Goal: Obtain resource: Obtain resource

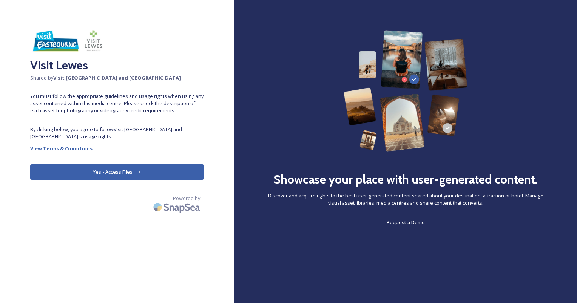
click at [113, 171] on button "Yes - Access Files" at bounding box center [117, 172] width 174 height 15
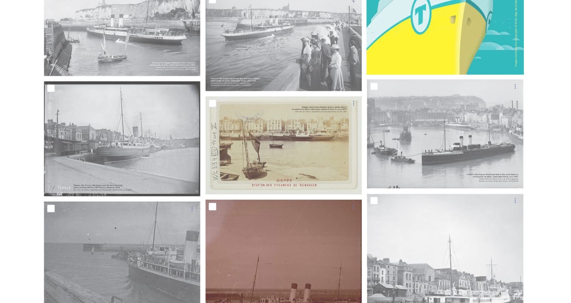
scroll to position [566, 0]
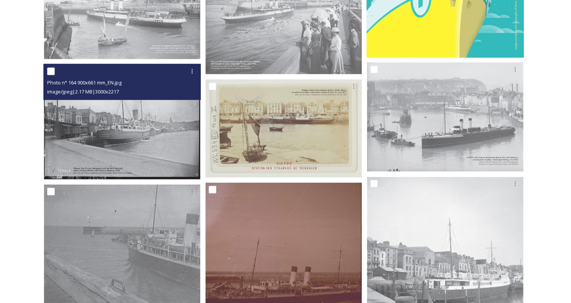
click at [149, 114] on img at bounding box center [121, 122] width 157 height 116
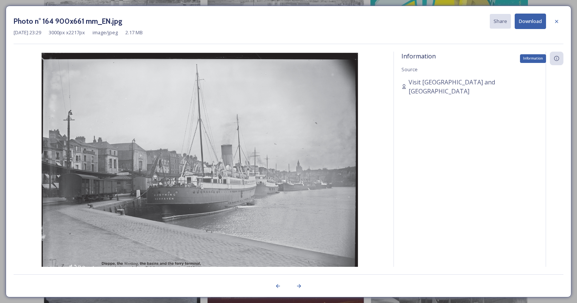
click at [560, 60] on div "Information" at bounding box center [557, 59] width 14 height 14
click at [267, 208] on img at bounding box center [200, 170] width 372 height 236
click at [558, 20] on icon at bounding box center [556, 21] width 6 height 6
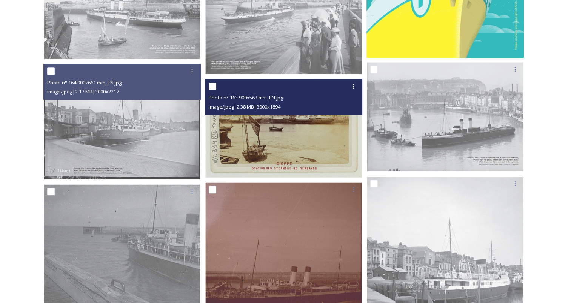
click at [263, 161] on img at bounding box center [283, 128] width 157 height 99
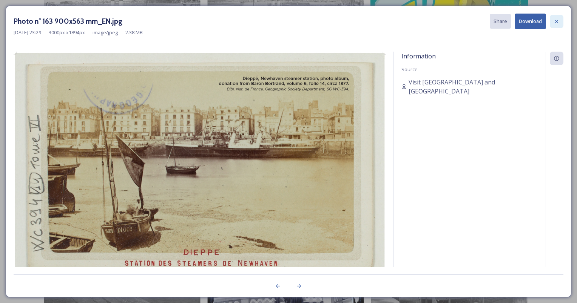
click at [557, 20] on icon at bounding box center [556, 21] width 3 height 3
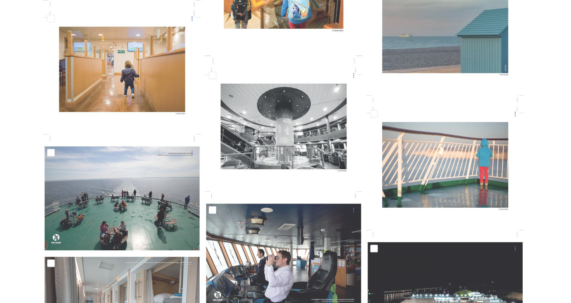
scroll to position [3680, 0]
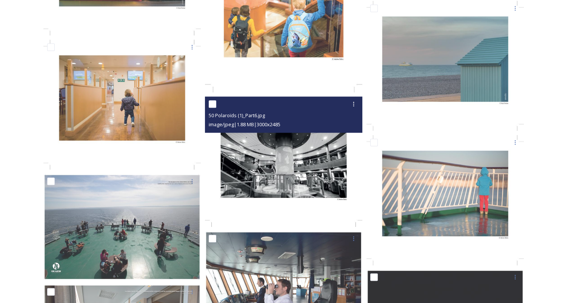
click at [283, 145] on img at bounding box center [283, 162] width 157 height 131
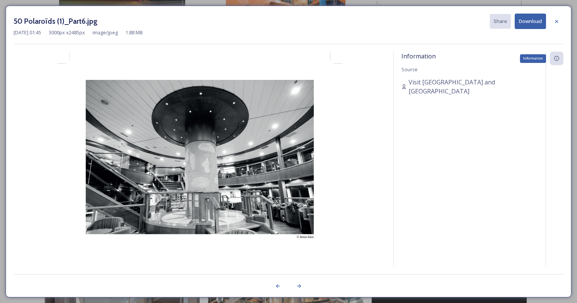
click at [559, 60] on icon at bounding box center [556, 58] width 6 height 6
click at [556, 21] on icon at bounding box center [556, 21] width 6 height 6
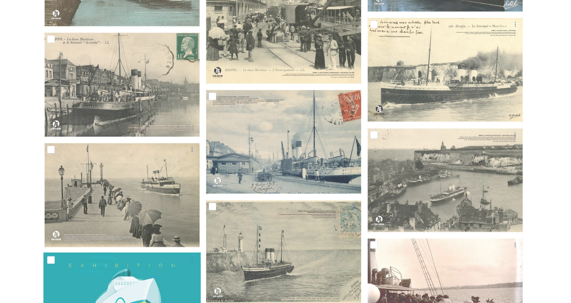
scroll to position [5116, 0]
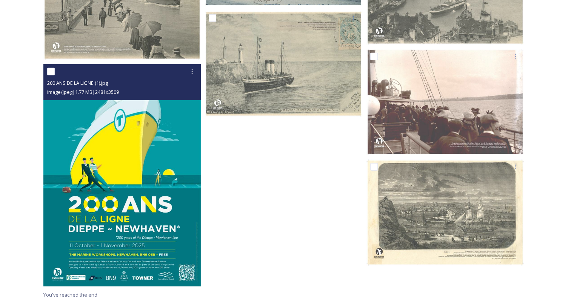
click at [164, 161] on img at bounding box center [121, 175] width 157 height 223
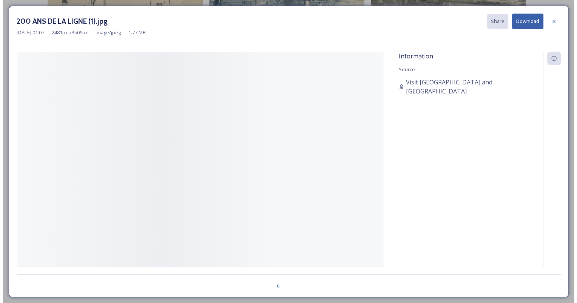
scroll to position [5095, 0]
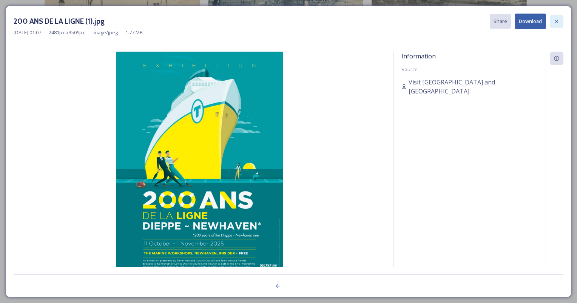
click at [557, 23] on icon at bounding box center [556, 21] width 6 height 6
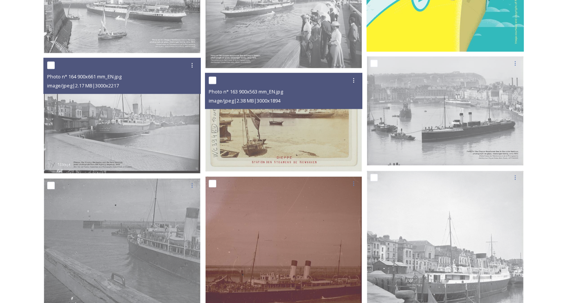
scroll to position [0, 0]
